Goal: Check status: Check status

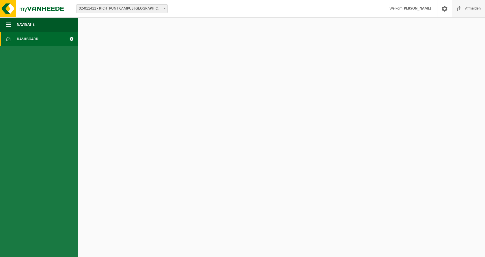
click at [470, 6] on span "Afmelden" at bounding box center [473, 8] width 18 height 17
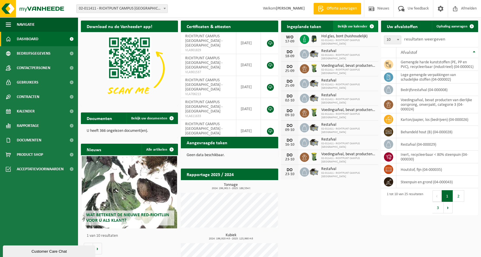
click at [350, 25] on span "Bekijk uw kalender" at bounding box center [353, 27] width 30 height 4
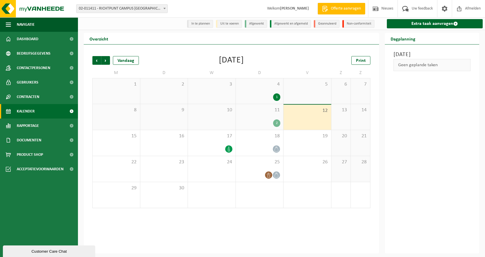
click at [253, 113] on span "11" at bounding box center [260, 110] width 42 height 6
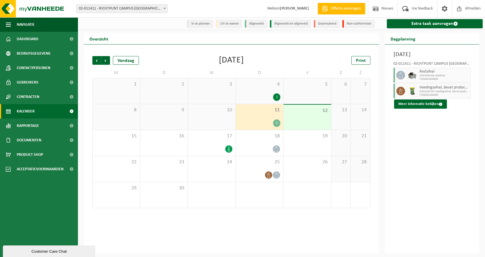
click at [31, 113] on span "Kalender" at bounding box center [26, 111] width 18 height 14
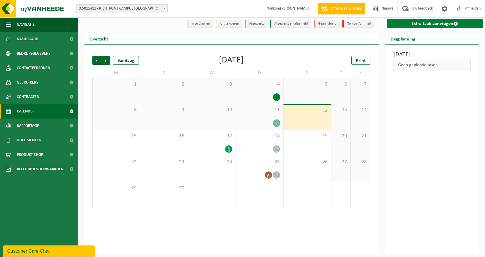
click at [446, 24] on link "Extra taak aanvragen" at bounding box center [435, 23] width 96 height 9
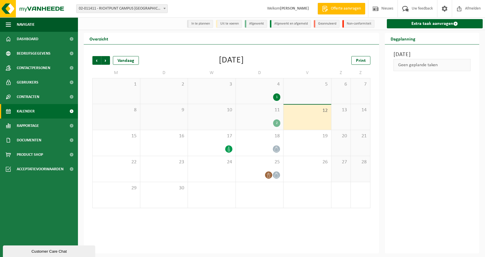
click at [266, 119] on div "11 2" at bounding box center [260, 117] width 48 height 26
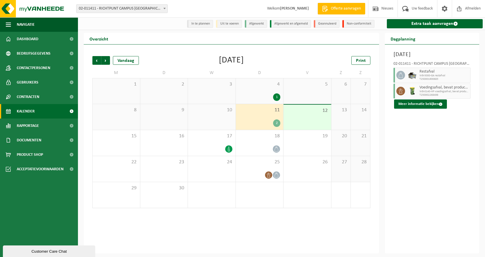
click at [30, 114] on span "Kalender" at bounding box center [26, 111] width 18 height 14
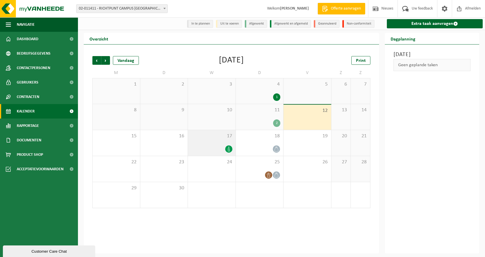
click at [219, 144] on div "17" at bounding box center [212, 143] width 48 height 26
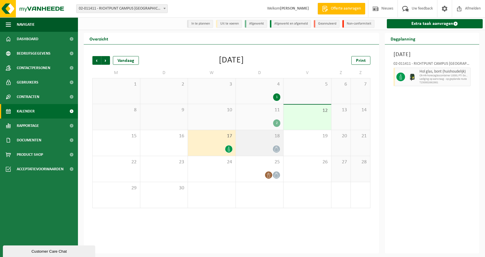
click at [249, 141] on div "18" at bounding box center [260, 143] width 48 height 26
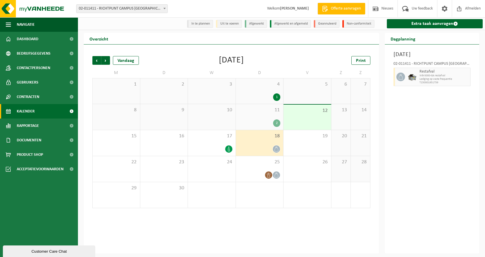
click at [248, 115] on div "11 2" at bounding box center [260, 117] width 48 height 26
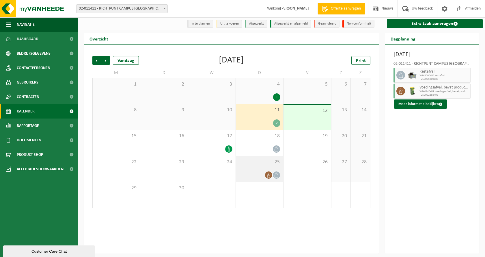
click at [253, 170] on div "25" at bounding box center [260, 169] width 48 height 26
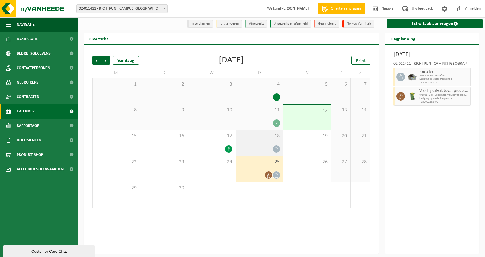
click at [251, 153] on div "18" at bounding box center [260, 143] width 48 height 26
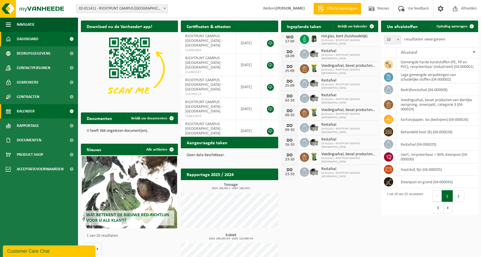
click at [32, 112] on span "Kalender" at bounding box center [26, 111] width 18 height 14
